Goal: Navigation & Orientation: Understand site structure

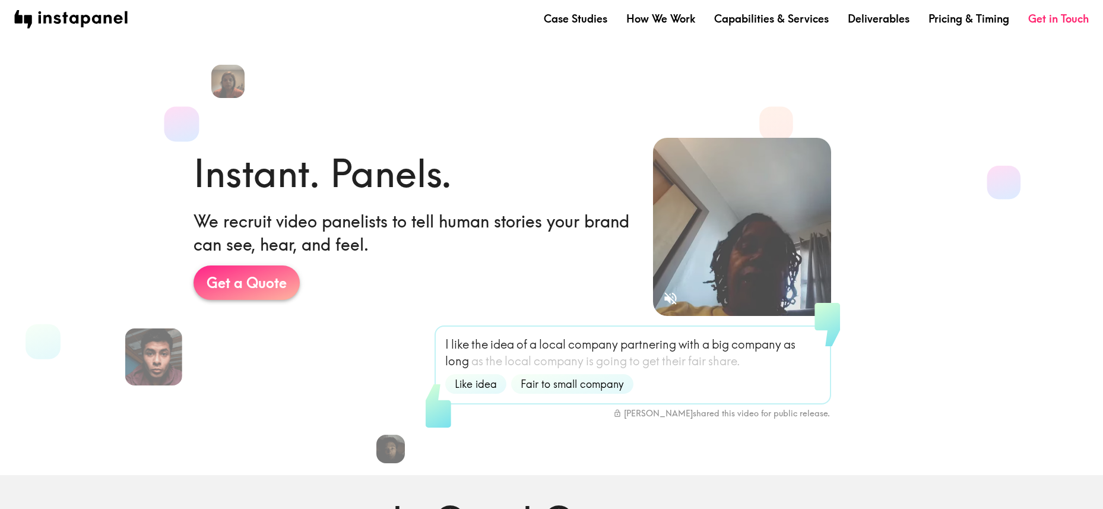
click at [227, 280] on link "Get a Quote" at bounding box center [247, 282] width 106 height 34
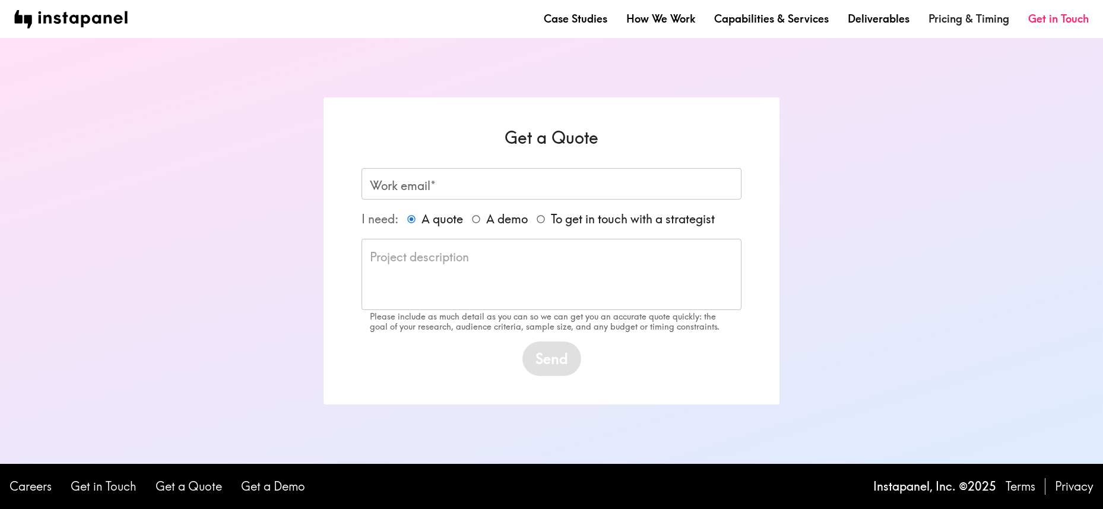
click at [949, 21] on link "Pricing & Timing" at bounding box center [969, 18] width 81 height 15
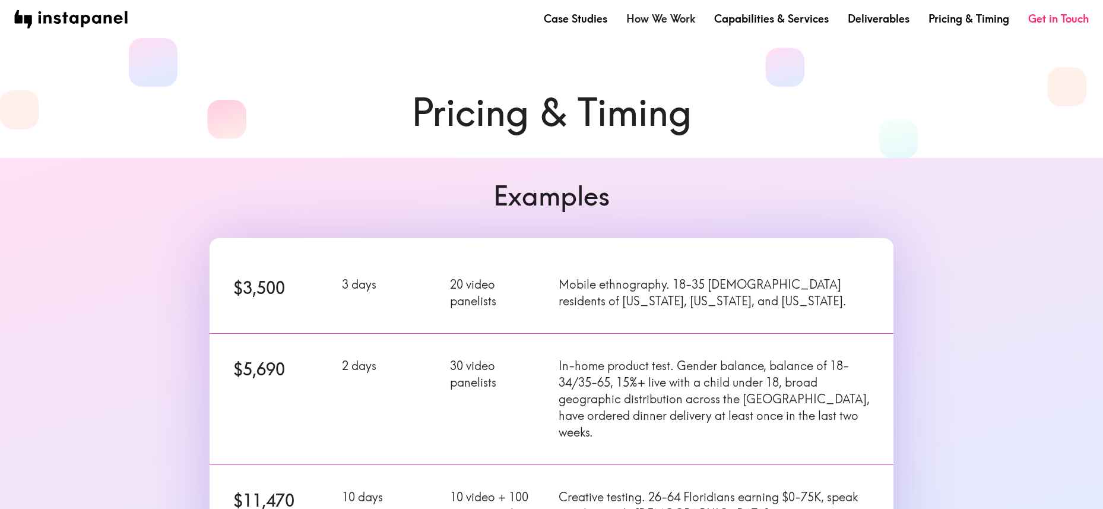
click at [660, 21] on link "How We Work" at bounding box center [660, 18] width 69 height 15
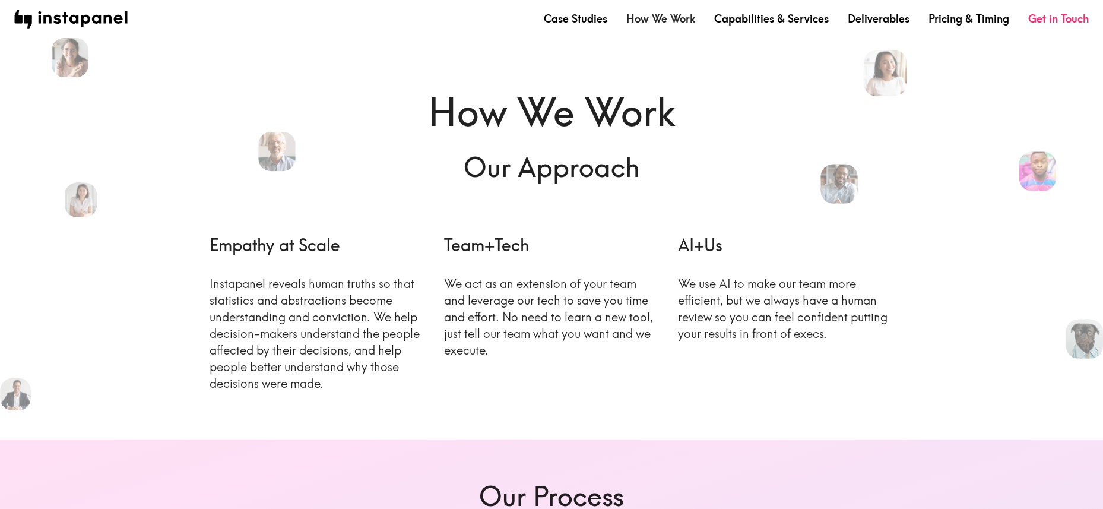
click at [655, 18] on link "How We Work" at bounding box center [660, 18] width 69 height 15
